Goal: Task Accomplishment & Management: Use online tool/utility

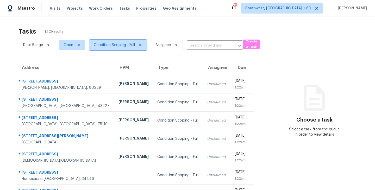
click at [124, 46] on span "Condition Scoping - Full" at bounding box center [114, 44] width 41 height 5
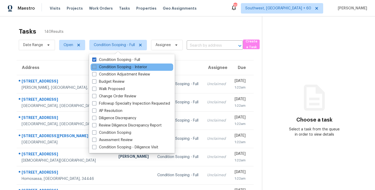
click at [126, 66] on label "Condition Scoping - Interior" at bounding box center [119, 67] width 55 height 5
click at [96, 66] on input "Condition Scoping - Interior" at bounding box center [93, 66] width 3 height 3
checkbox input "true"
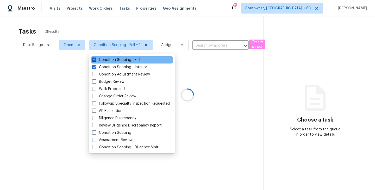
click at [131, 61] on label "Condition Scoping - Full" at bounding box center [116, 59] width 48 height 5
click at [96, 61] on input "Condition Scoping - Full" at bounding box center [93, 58] width 3 height 3
checkbox input "false"
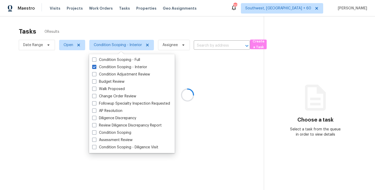
click at [156, 22] on div at bounding box center [187, 95] width 375 height 190
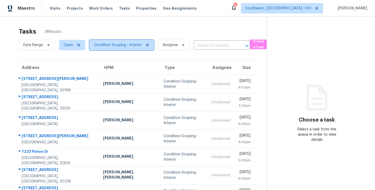
click at [125, 47] on span "Condition Scoping - Interior" at bounding box center [118, 44] width 48 height 5
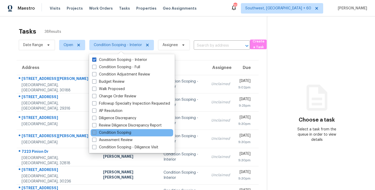
click at [114, 134] on label "Condition Scoping" at bounding box center [111, 132] width 39 height 5
click at [96, 134] on input "Condition Scoping" at bounding box center [93, 131] width 3 height 3
checkbox input "true"
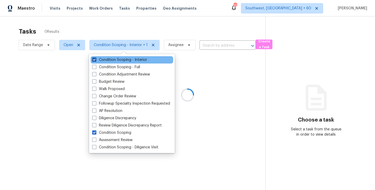
click at [132, 60] on label "Condition Scoping - Interior" at bounding box center [119, 59] width 55 height 5
click at [96, 60] on input "Condition Scoping - Interior" at bounding box center [93, 58] width 3 height 3
checkbox input "false"
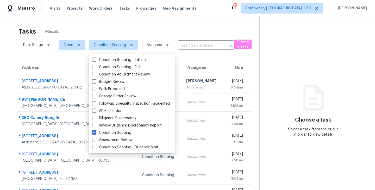
click at [193, 33] on div "Tasks 9 Results" at bounding box center [139, 32] width 240 height 14
